Goal: Navigation & Orientation: Find specific page/section

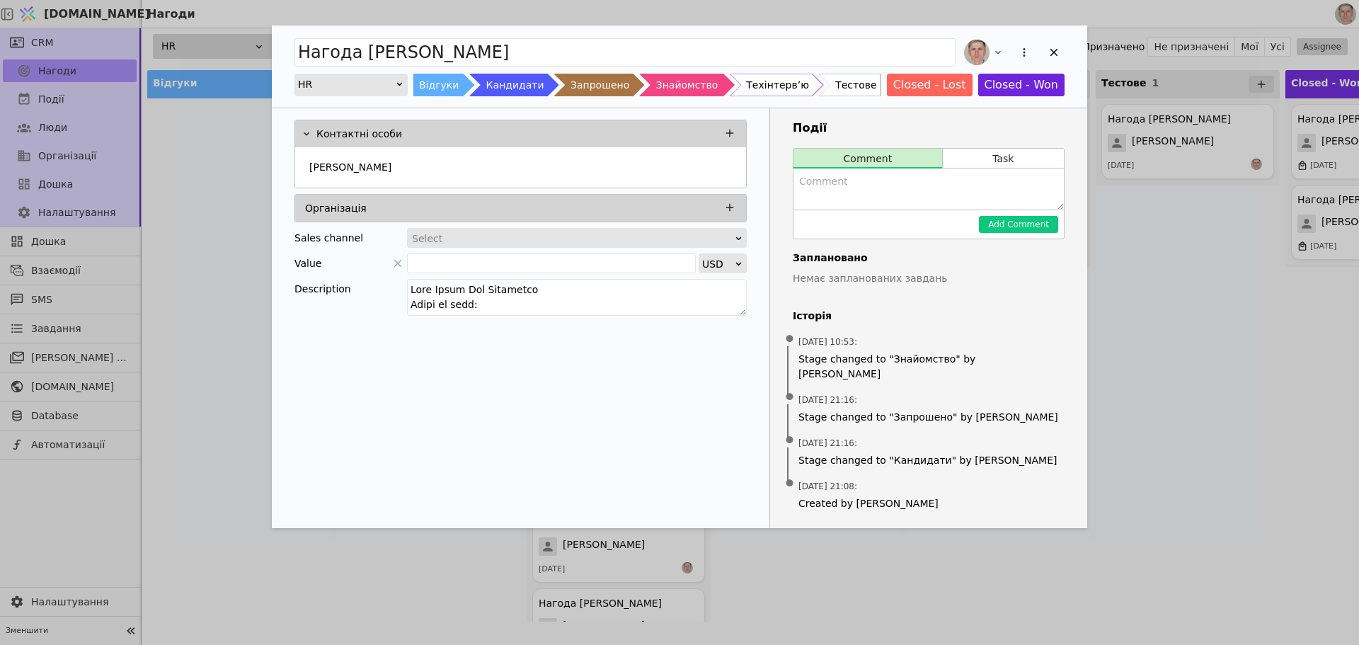
click at [233, 159] on div "Нагода [PERSON_NAME] HR Відгуки Кандидати Запрошено Знайомство Техінтервʼю Тест…" at bounding box center [679, 322] width 1359 height 645
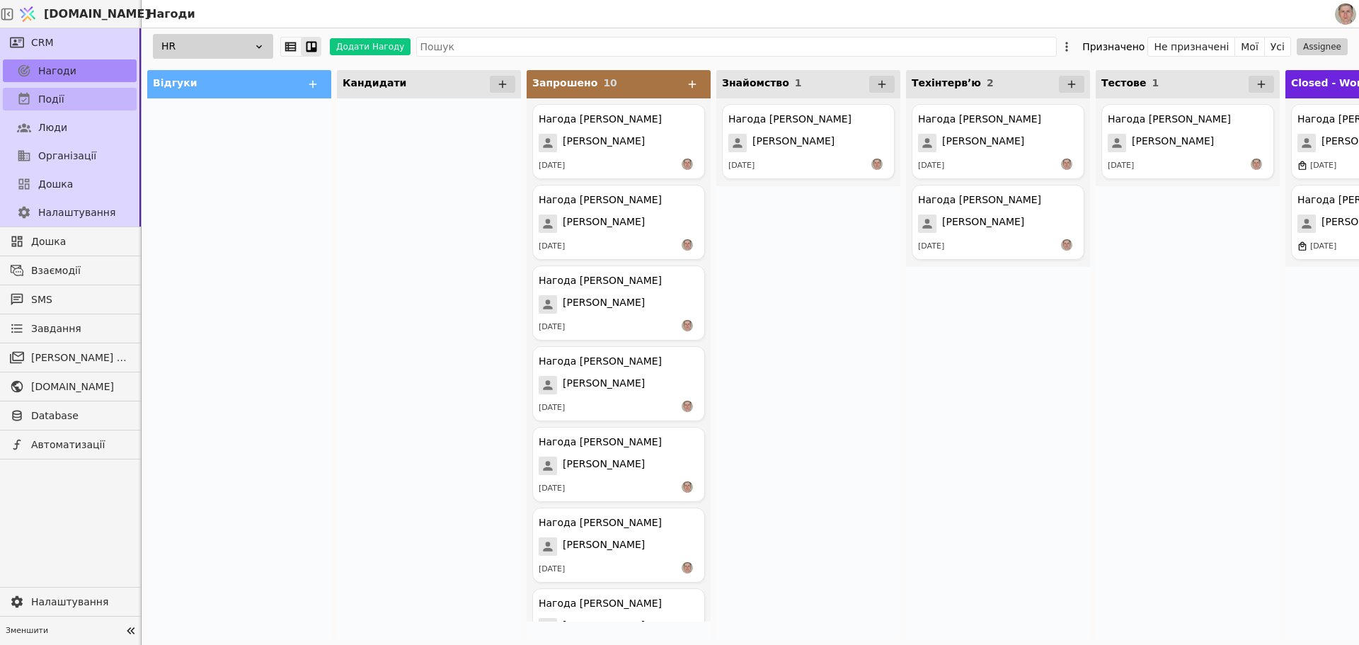
click at [94, 96] on link "Події" at bounding box center [70, 99] width 134 height 23
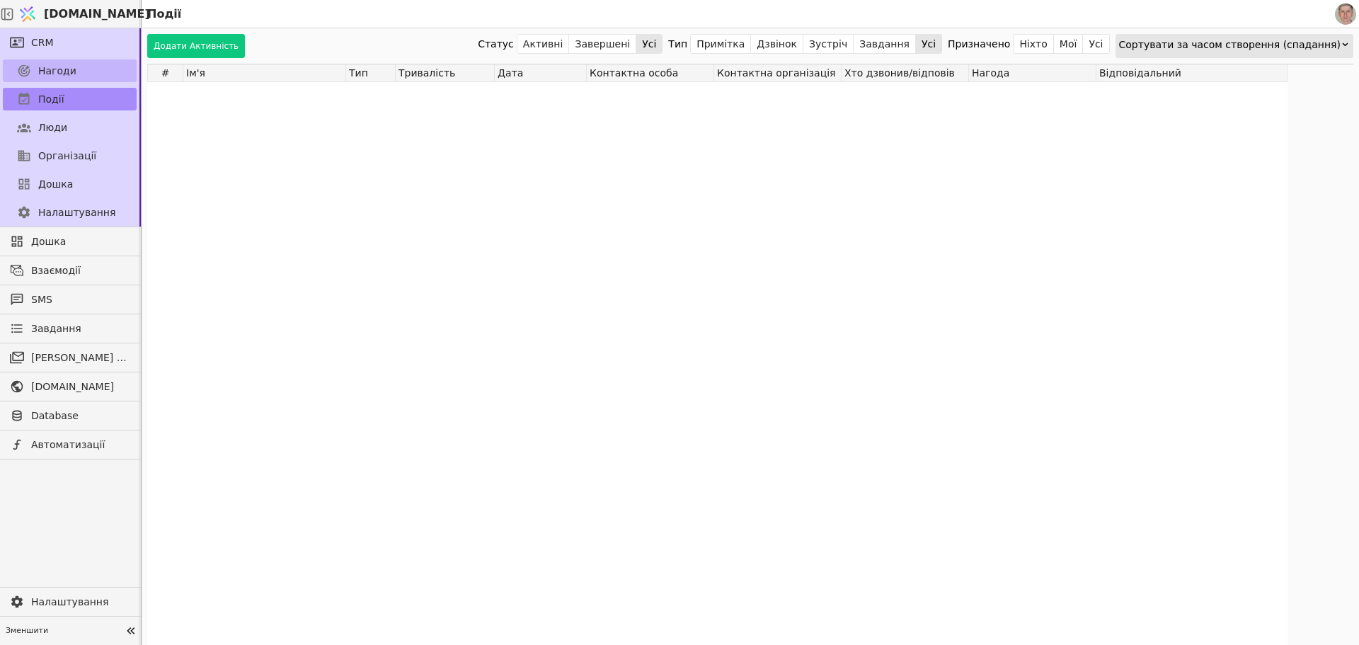
click at [96, 68] on link "Нагоди" at bounding box center [70, 70] width 134 height 23
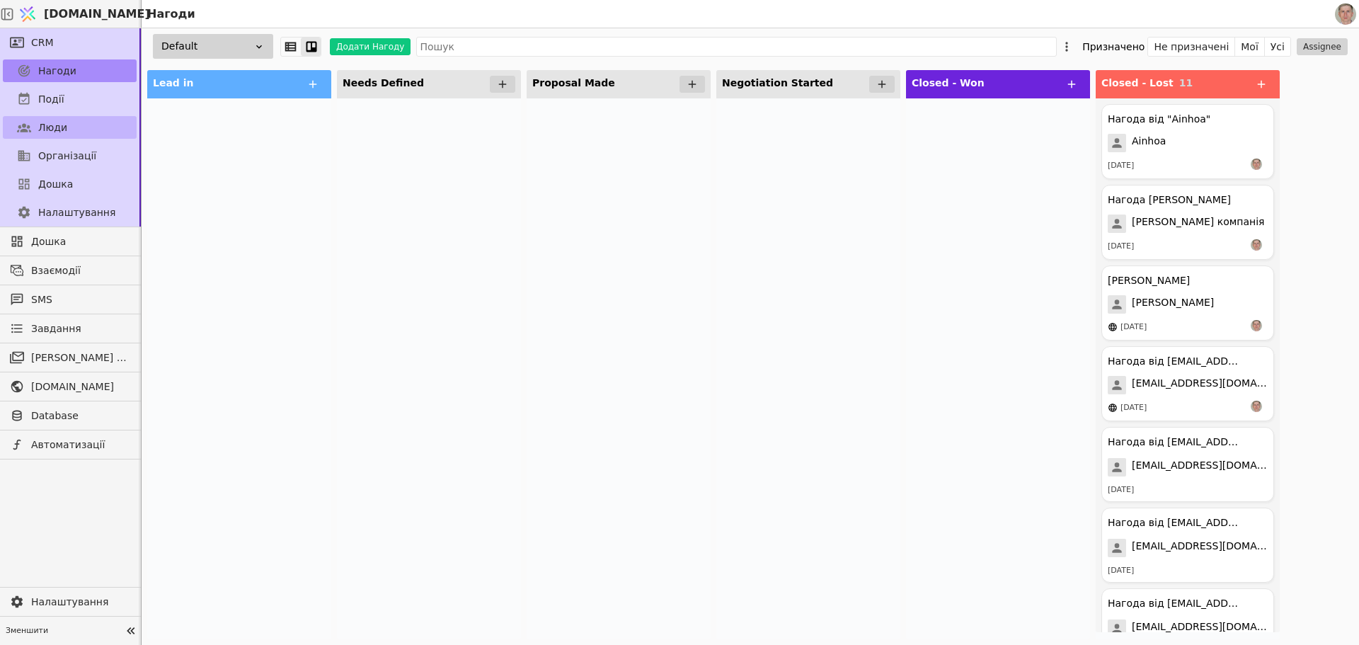
click at [91, 125] on link "Люди" at bounding box center [70, 127] width 134 height 23
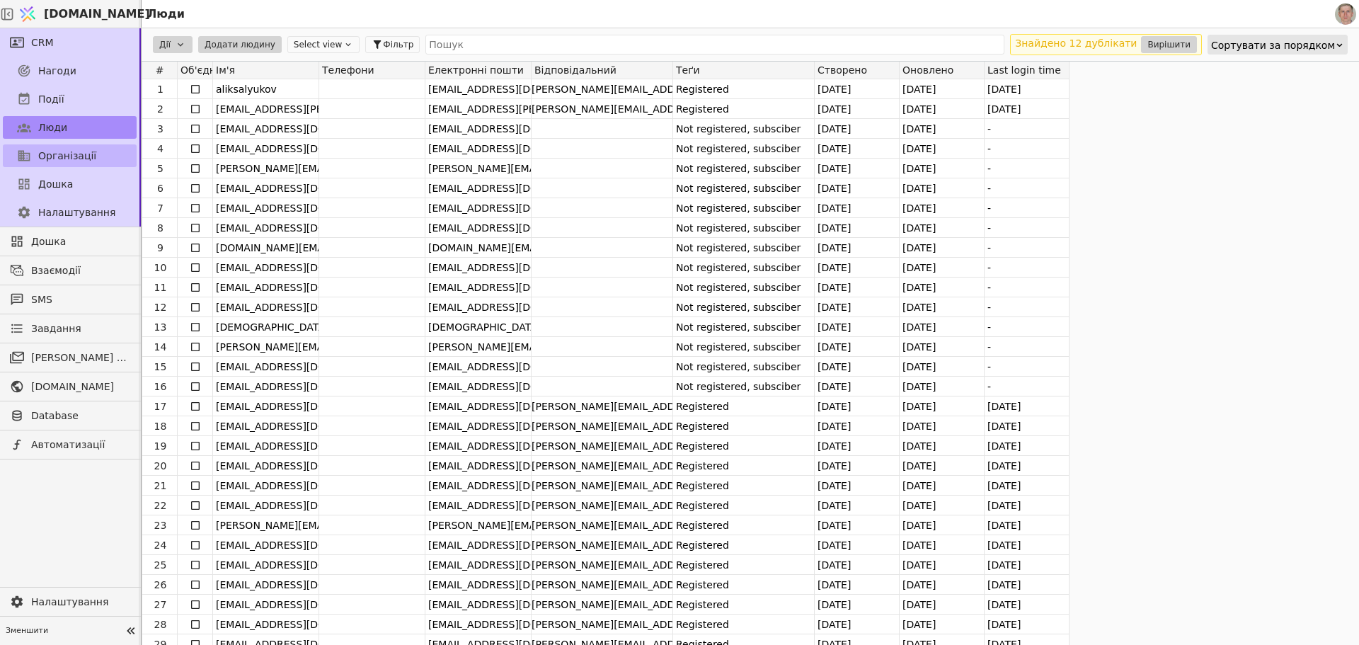
click at [93, 153] on link "Організації" at bounding box center [70, 155] width 134 height 23
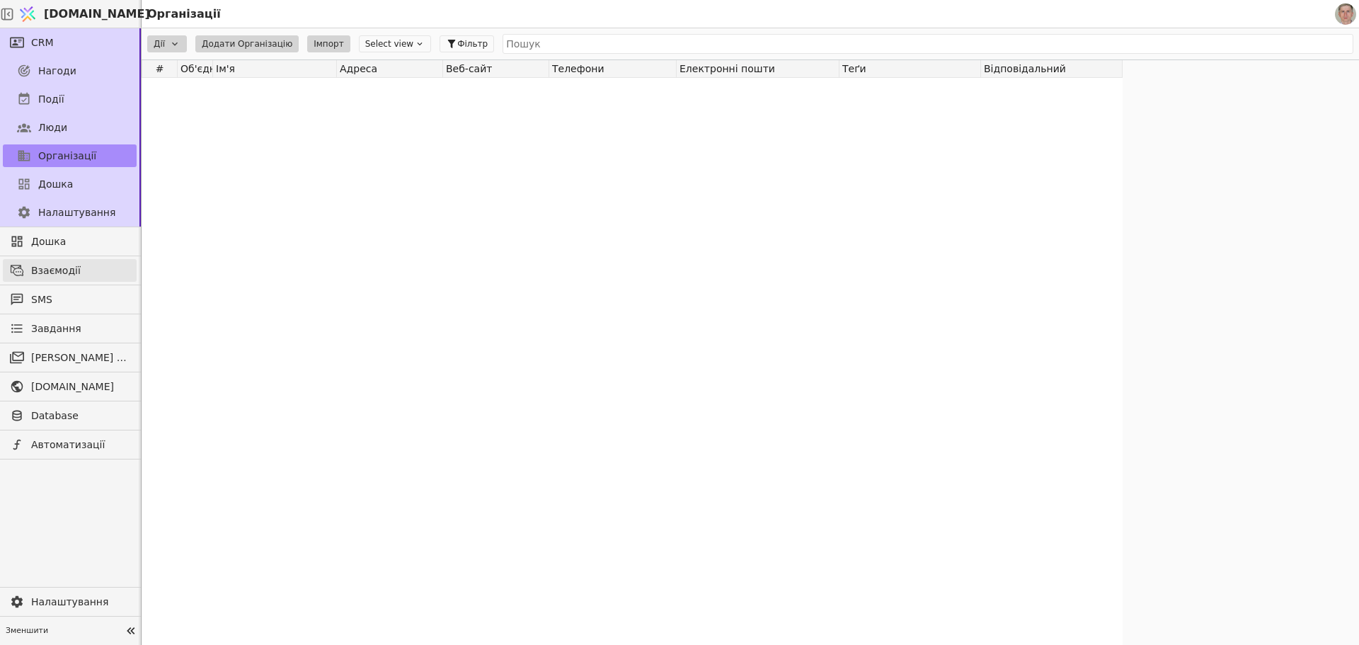
click at [93, 266] on span "Взаємодії" at bounding box center [80, 270] width 98 height 15
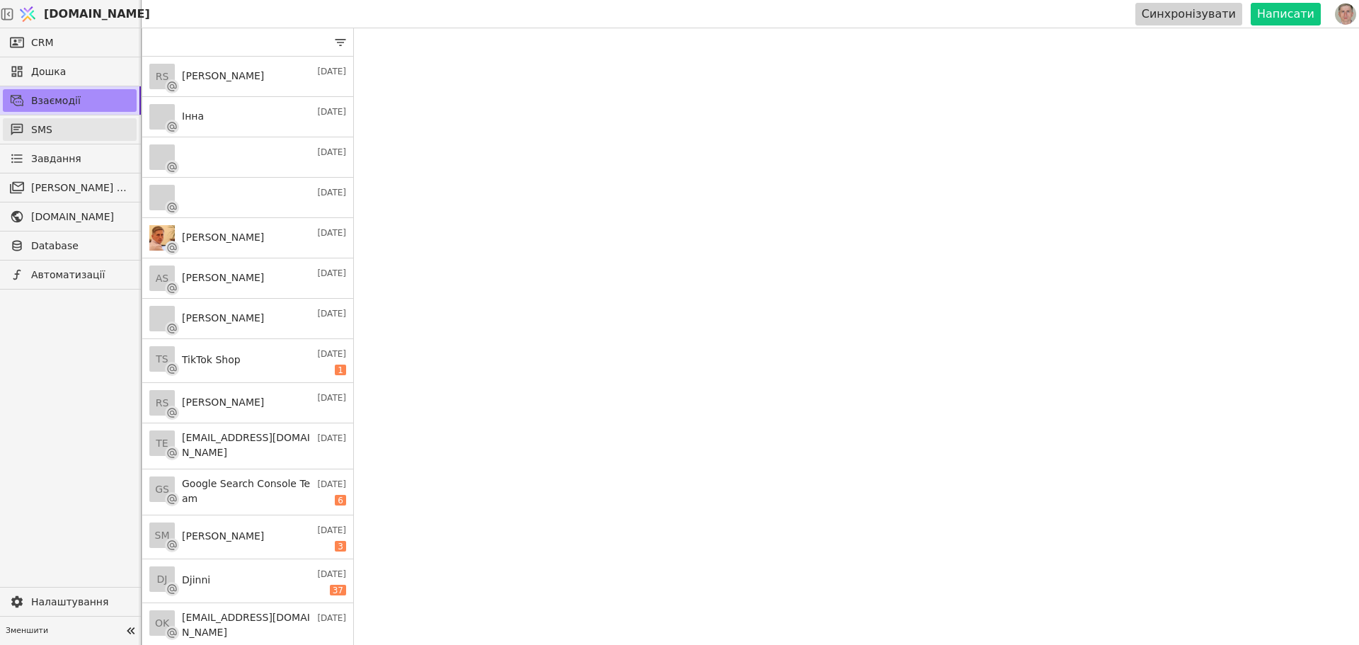
drag, startPoint x: 103, startPoint y: 132, endPoint x: 113, endPoint y: 138, distance: 11.8
click at [103, 131] on span "SMS" at bounding box center [80, 129] width 98 height 15
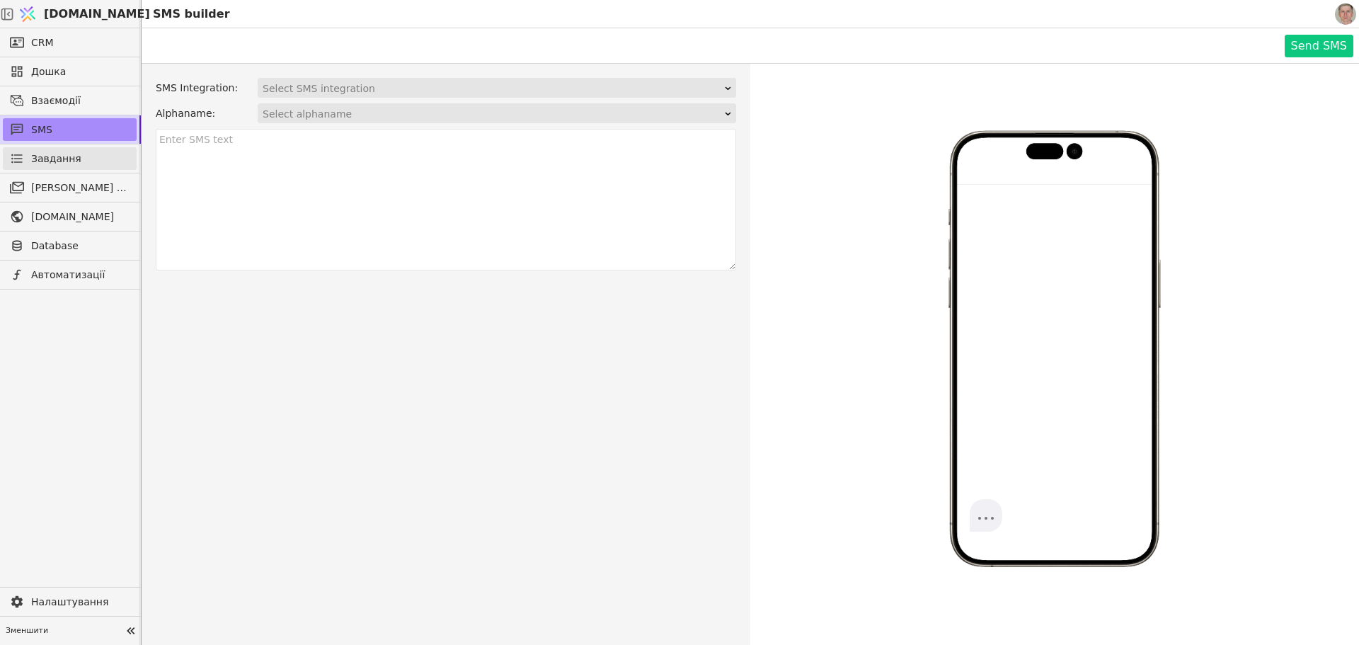
click at [103, 159] on link "Завдання" at bounding box center [70, 158] width 134 height 23
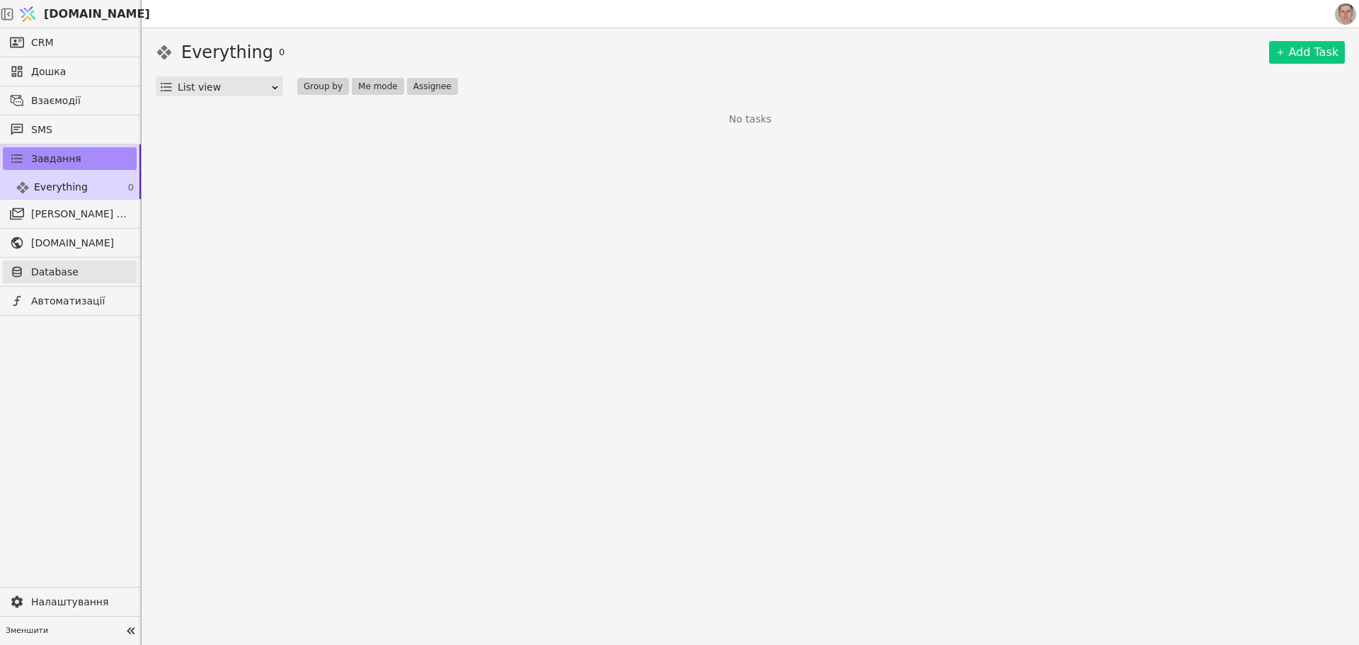
click at [110, 266] on span "Database" at bounding box center [80, 272] width 98 height 15
